Goal: Task Accomplishment & Management: Manage account settings

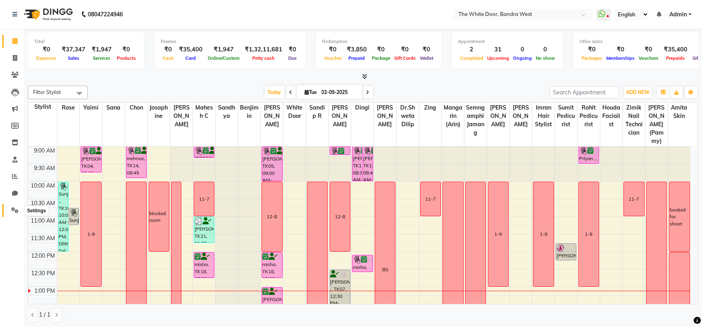
click at [14, 210] on icon at bounding box center [15, 210] width 8 height 6
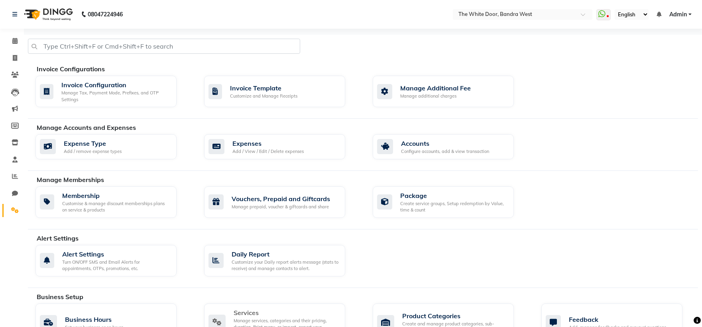
click at [294, 316] on div "Services" at bounding box center [286, 313] width 105 height 10
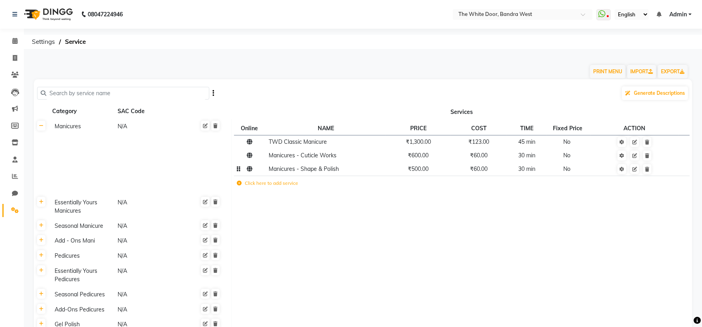
click at [314, 171] on span "Manicures - Shape & Polish" at bounding box center [304, 168] width 70 height 7
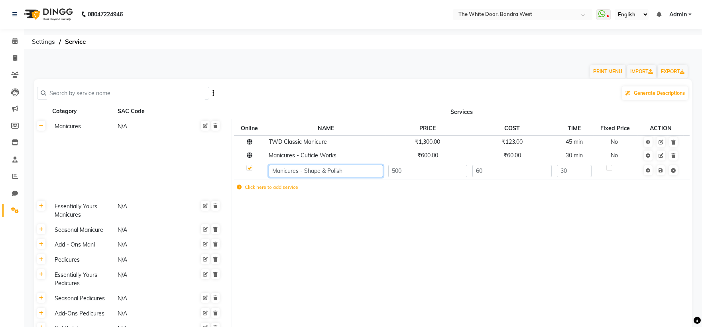
click at [314, 171] on input "Manicures - Shape & Polish" at bounding box center [326, 171] width 114 height 12
click at [507, 9] on div "Select Location × The White Door, Bandra West" at bounding box center [522, 14] width 139 height 11
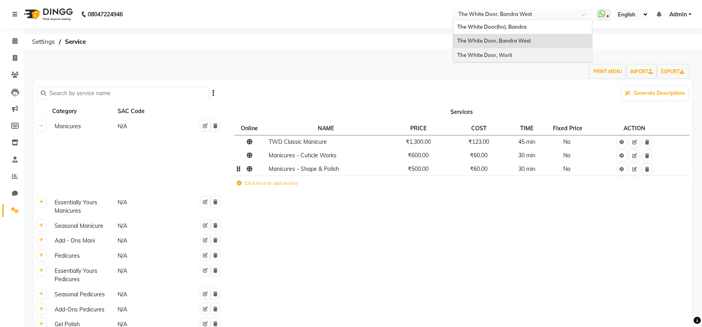
click at [508, 53] on span "The White Door, Worli" at bounding box center [484, 55] width 55 height 6
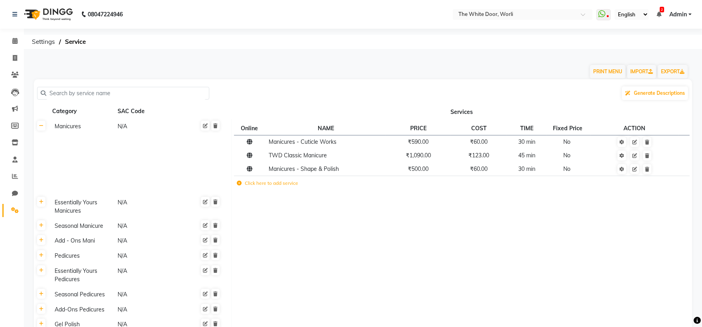
click at [123, 94] on input "text" at bounding box center [125, 93] width 159 height 12
paste input "Manicures - Shape & Polish"
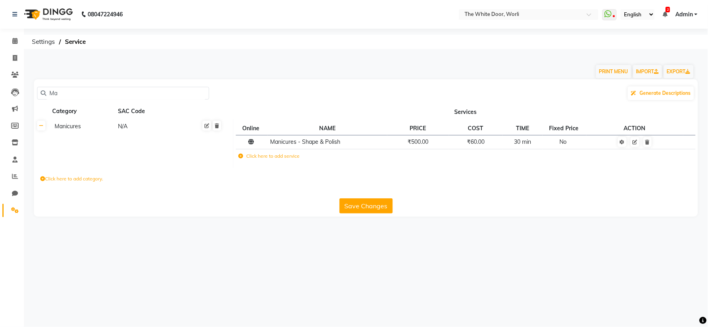
type input "M"
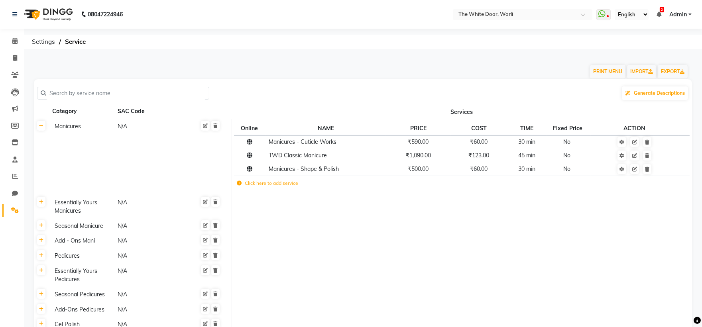
click at [508, 20] on nav "08047224946 Select Location × The White Door, Worli WhatsApp Status ✕ Status: D…" at bounding box center [351, 14] width 702 height 29
click at [513, 13] on input "text" at bounding box center [515, 15] width 116 height 8
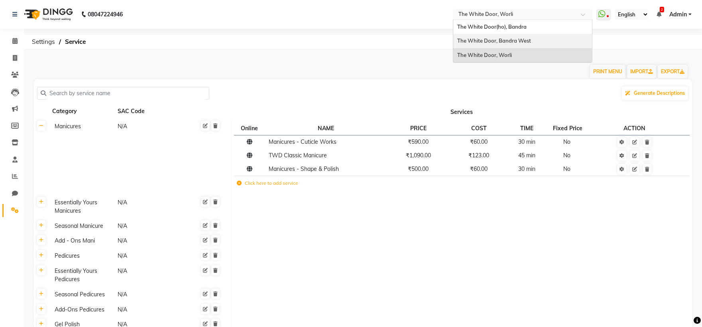
click at [509, 38] on span "The White Door, Bandra West" at bounding box center [494, 40] width 74 height 6
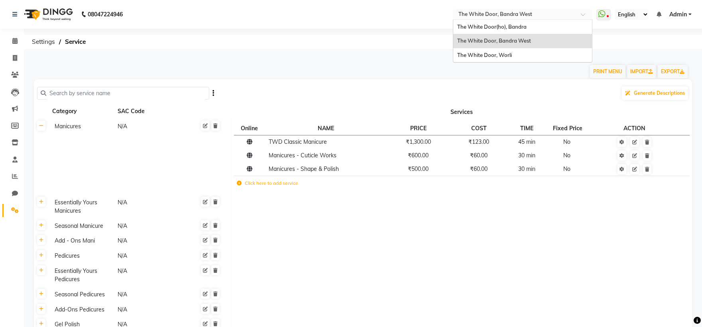
click at [579, 12] on div at bounding box center [522, 15] width 139 height 8
click at [513, 55] on div "The White Door, Worli" at bounding box center [522, 55] width 139 height 14
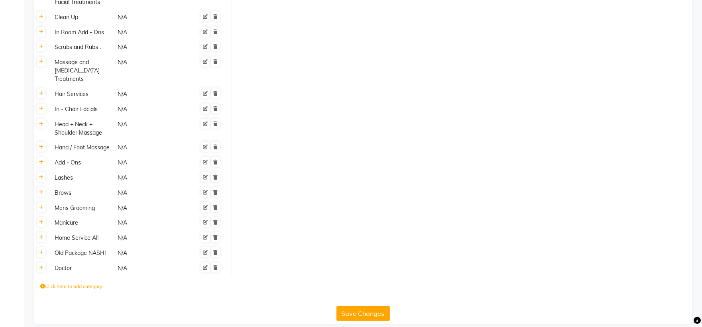
scroll to position [499, 0]
click at [40, 175] on icon at bounding box center [41, 177] width 4 height 5
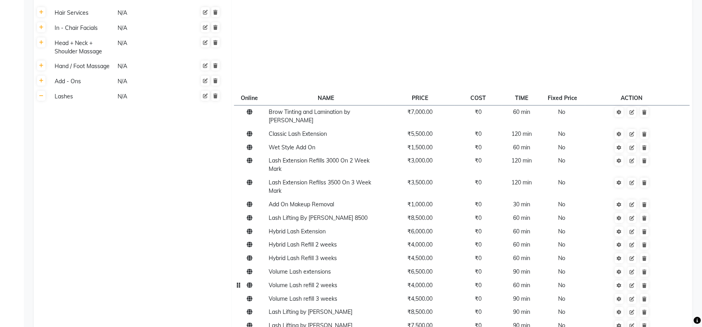
scroll to position [720, 0]
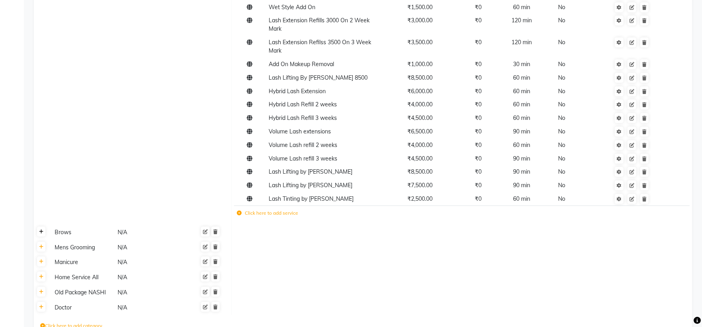
click at [41, 230] on icon at bounding box center [41, 232] width 4 height 5
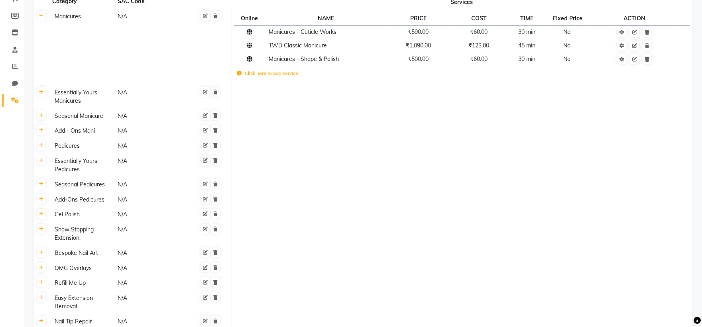
scroll to position [0, 0]
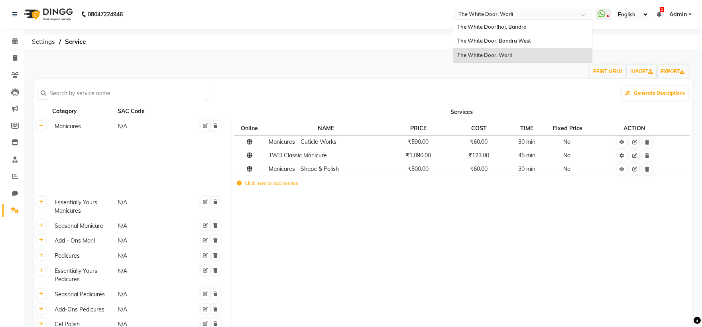
click at [516, 18] on input "text" at bounding box center [515, 15] width 116 height 8
click at [520, 39] on span "The White Door, Bandra West" at bounding box center [494, 40] width 74 height 6
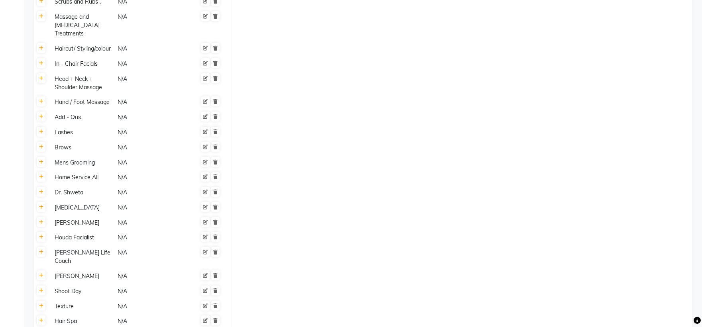
scroll to position [589, 0]
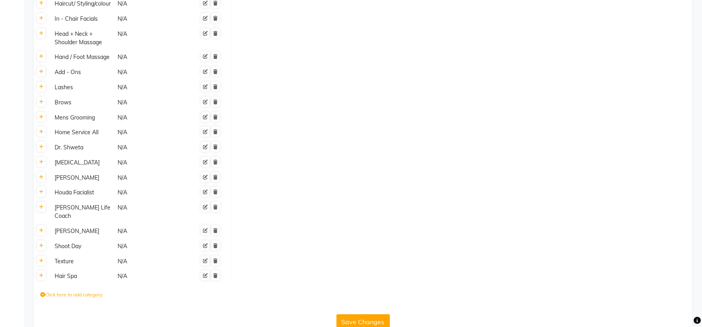
click at [402, 185] on td at bounding box center [461, 192] width 461 height 15
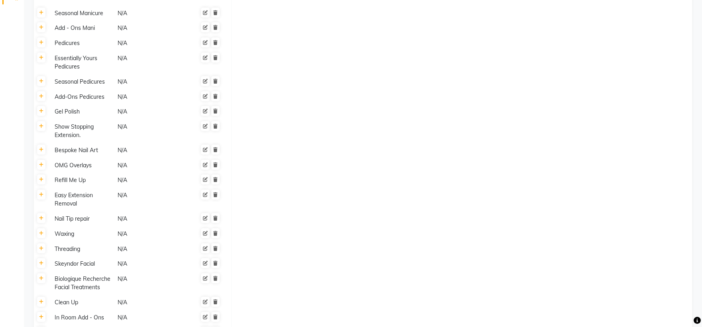
scroll to position [0, 0]
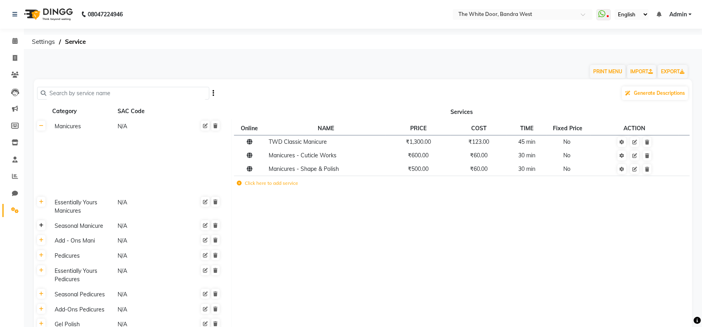
click at [38, 225] on link at bounding box center [41, 225] width 8 height 10
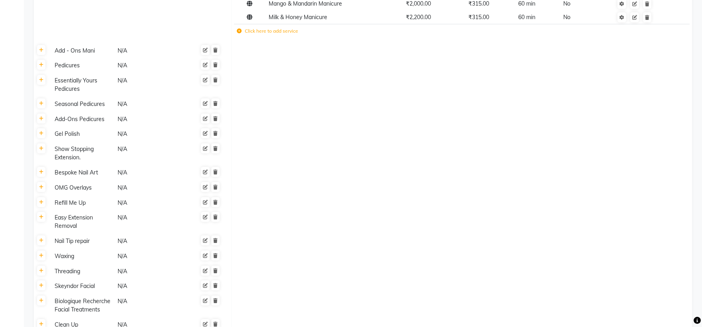
scroll to position [271, 0]
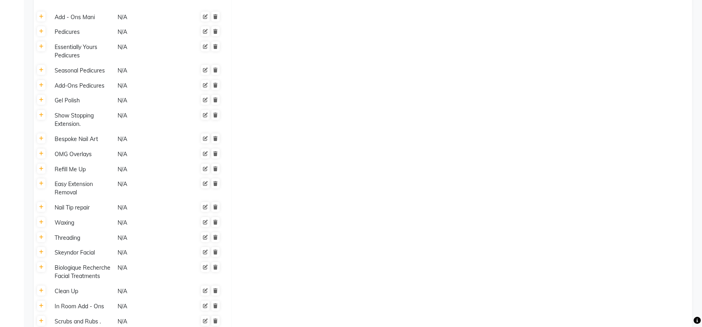
click at [39, 174] on th at bounding box center [41, 169] width 15 height 15
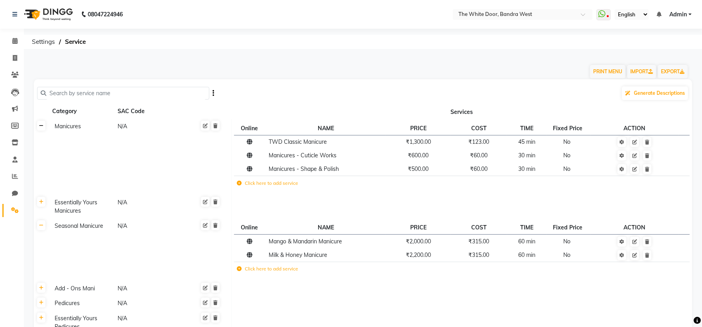
click at [39, 125] on icon at bounding box center [41, 126] width 4 height 5
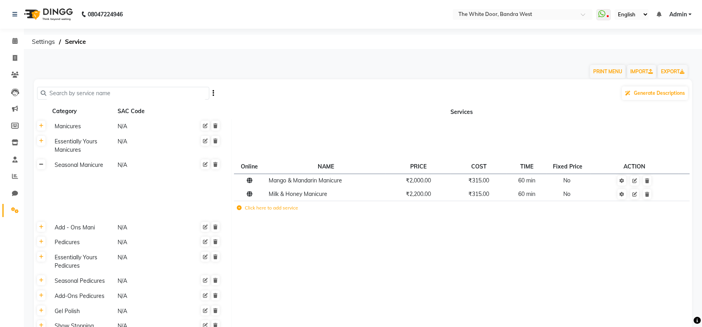
click at [42, 164] on icon at bounding box center [41, 164] width 4 height 5
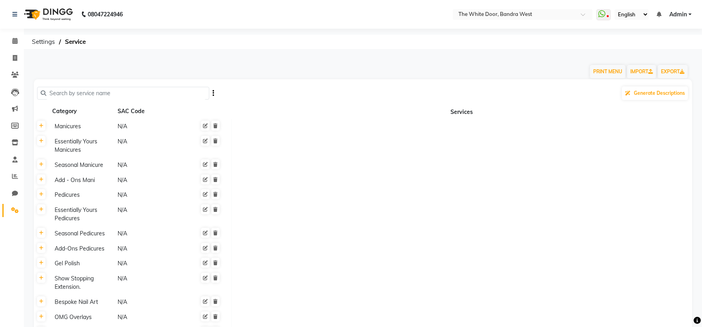
click at [212, 90] on button "button" at bounding box center [213, 93] width 2 height 13
click at [192, 95] on div "Sync Services" at bounding box center [185, 93] width 39 height 10
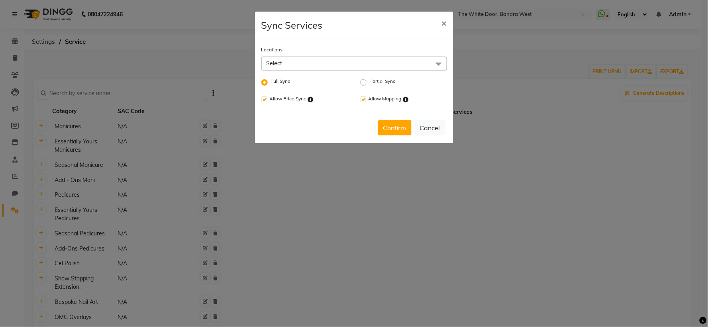
click at [389, 63] on span "Select" at bounding box center [354, 64] width 186 height 14
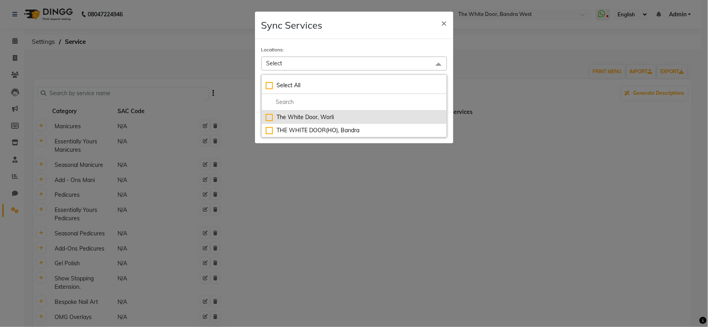
click at [367, 118] on div "The White Door, Worli" at bounding box center [354, 117] width 177 height 8
checkbox input "true"
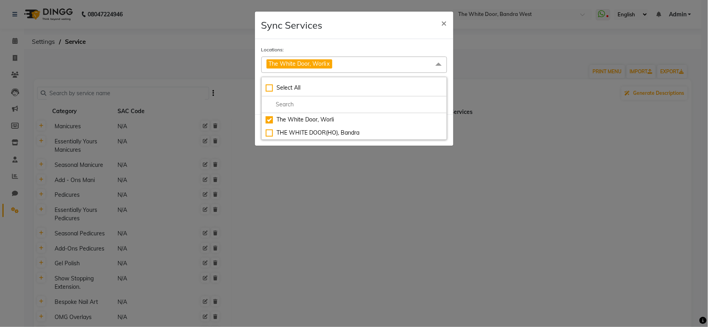
click at [365, 44] on div "Locations: The White Door, Worli x Select All The White Door, Worli THE WHITE D…" at bounding box center [354, 76] width 198 height 75
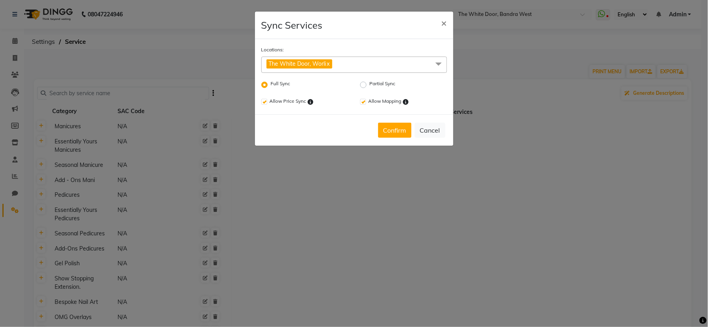
click at [370, 86] on label "Partial Sync" at bounding box center [383, 85] width 26 height 10
click at [370, 85] on input "Partial Sync" at bounding box center [372, 82] width 5 height 5
radio input "true"
click at [401, 130] on button "Confirm" at bounding box center [394, 130] width 33 height 15
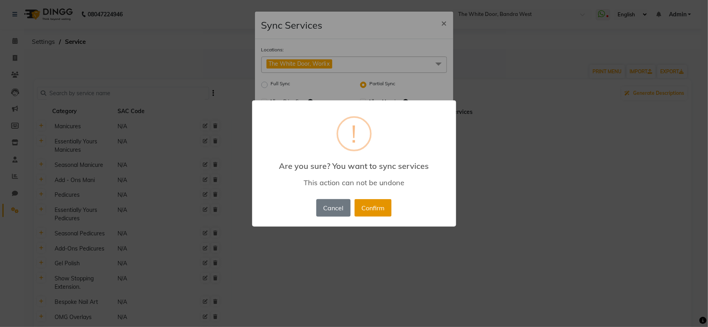
click at [381, 206] on button "Confirm" at bounding box center [373, 208] width 37 height 18
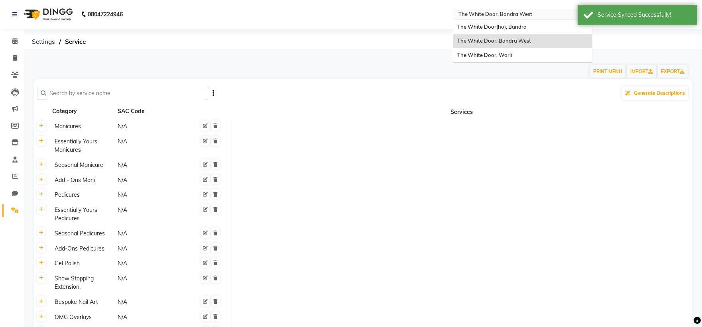
click at [540, 17] on input "text" at bounding box center [515, 15] width 116 height 8
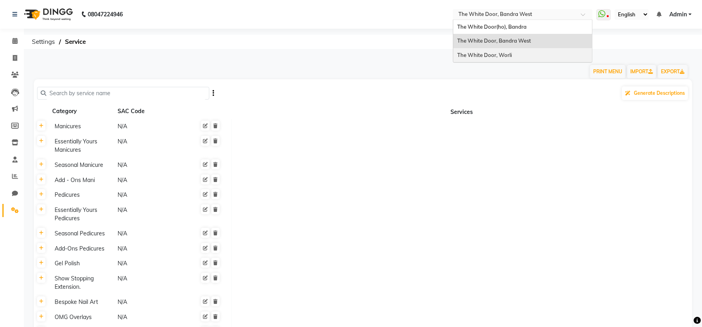
click at [503, 53] on span "The White Door, Worli" at bounding box center [484, 55] width 55 height 6
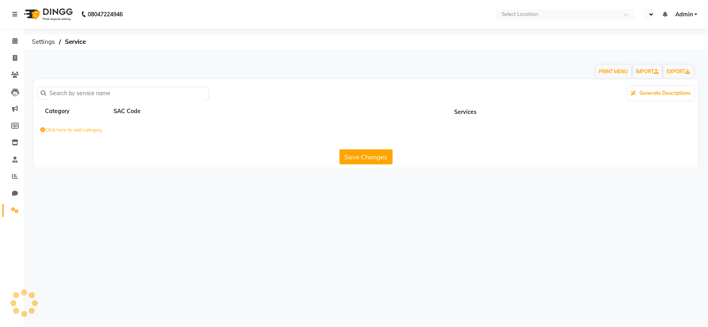
select select "en"
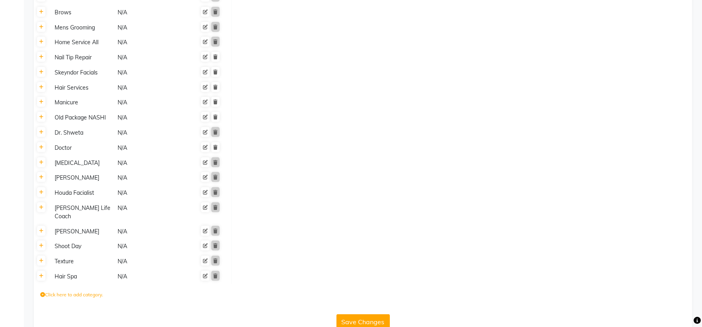
scroll to position [679, 0]
click at [41, 9] on icon at bounding box center [41, 11] width 4 height 5
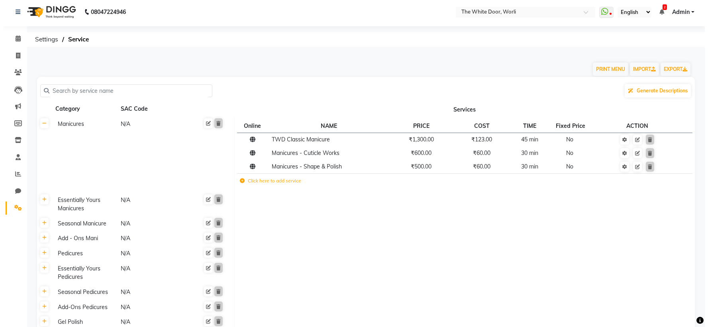
scroll to position [0, 0]
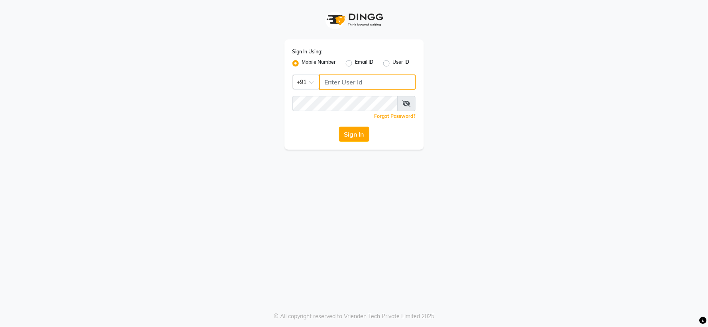
type input "9136197060"
click at [381, 83] on input "9136197060" at bounding box center [367, 82] width 97 height 15
click at [362, 133] on button "Sign In" at bounding box center [354, 134] width 30 height 15
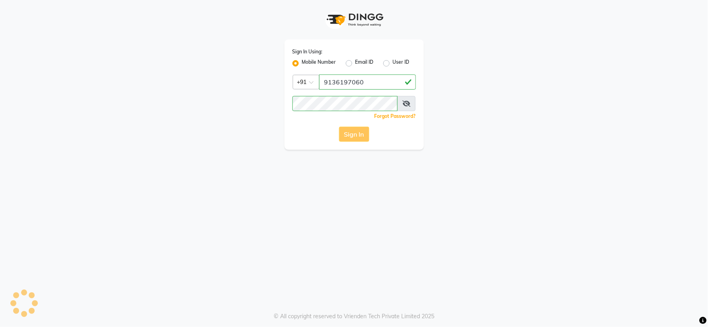
click at [362, 133] on div "Sign In" at bounding box center [354, 134] width 124 height 15
